Goal: Browse casually: Explore the website without a specific task or goal

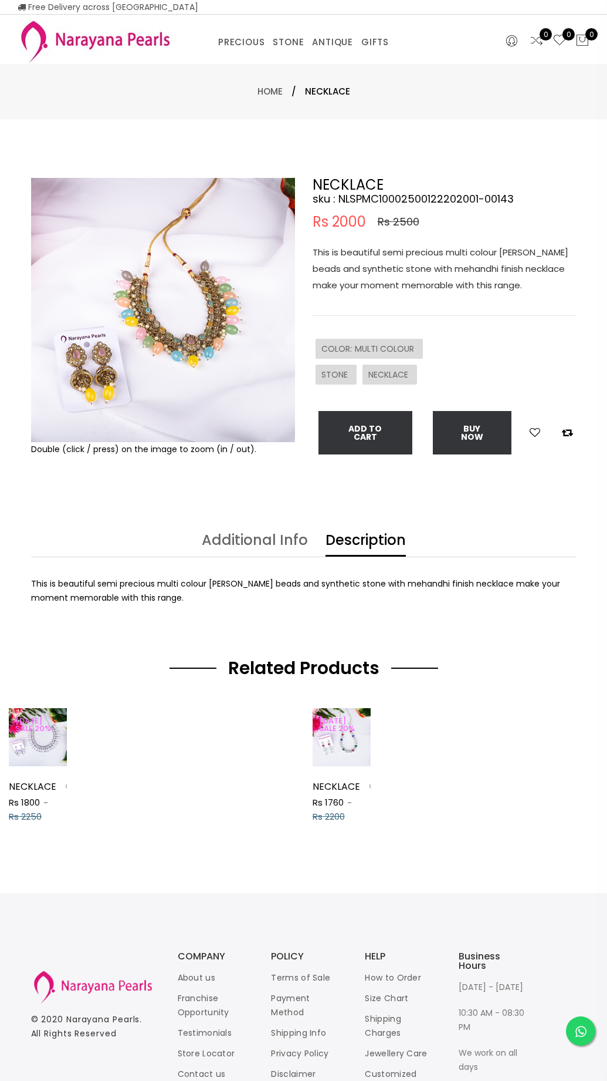
select select "INR"
